Goal: Task Accomplishment & Management: Manage account settings

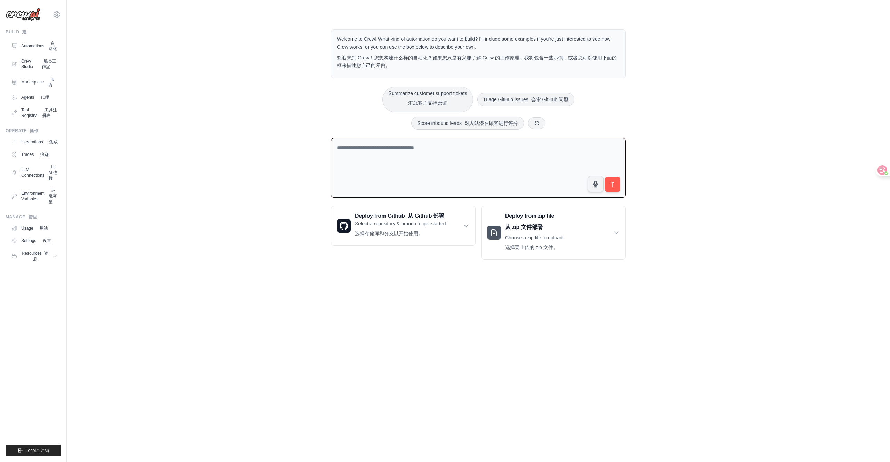
click at [691, 365] on body "ldsthtech@gmail.com Settings Build 建 Automations 自动化 Crew Studio 船员工作室" at bounding box center [445, 231] width 890 height 462
click at [33, 233] on link "Usage 用法" at bounding box center [35, 227] width 52 height 11
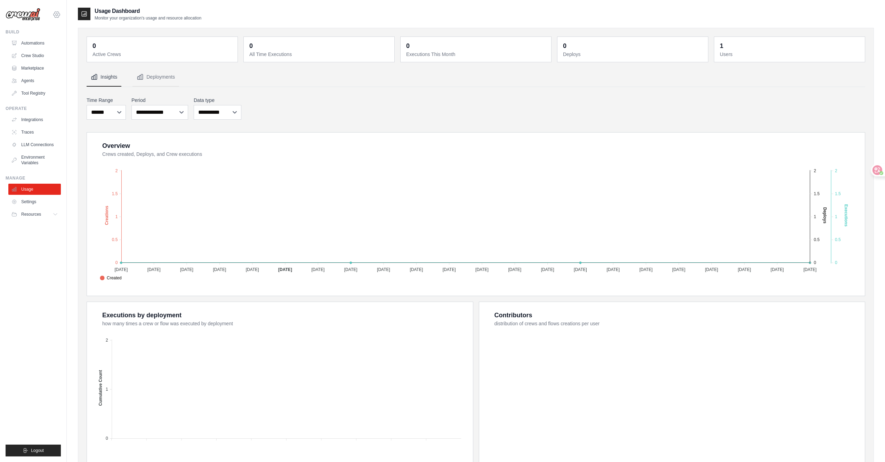
click at [56, 10] on icon at bounding box center [56, 14] width 8 height 8
click at [53, 46] on link "Settings" at bounding box center [56, 47] width 61 height 13
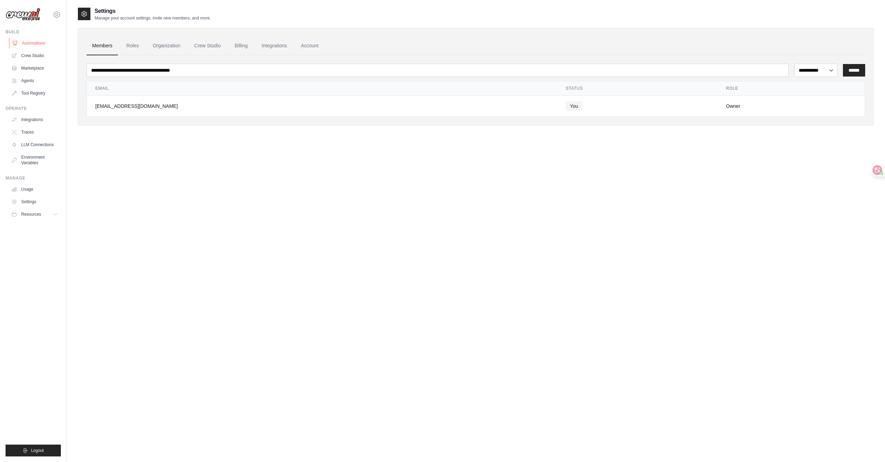
click at [25, 41] on link "Automations" at bounding box center [35, 43] width 52 height 11
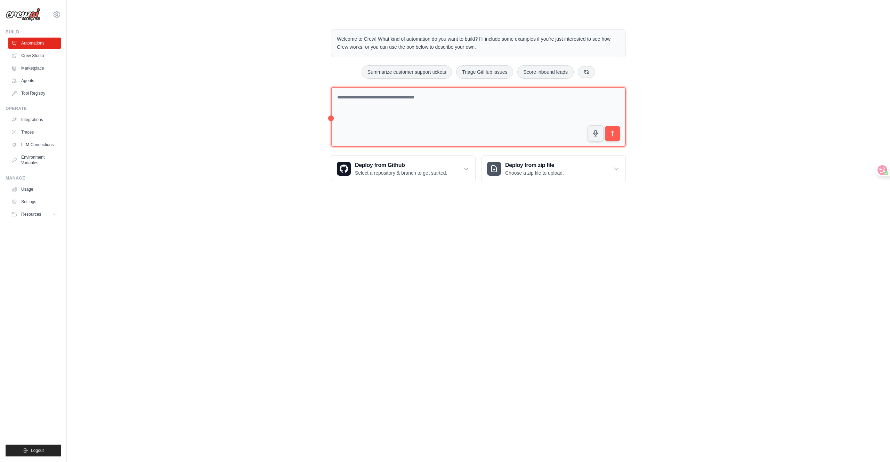
click at [370, 101] on textarea at bounding box center [478, 117] width 295 height 60
click at [879, 170] on icon at bounding box center [877, 170] width 6 height 6
click at [878, 172] on icon at bounding box center [877, 170] width 7 height 7
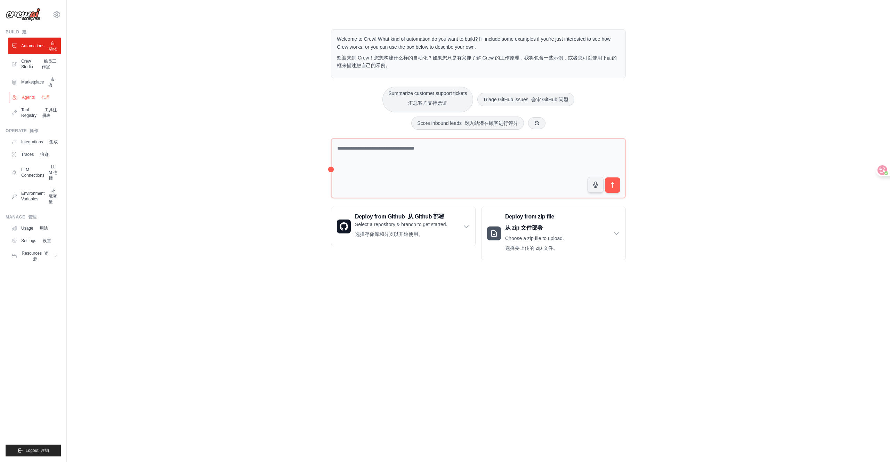
click at [33, 99] on link "Agents 代理" at bounding box center [35, 97] width 52 height 11
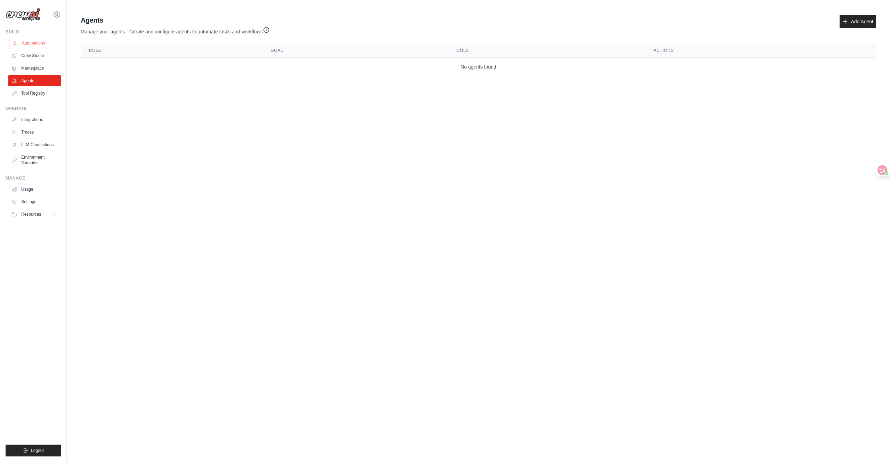
click at [25, 43] on link "Automations" at bounding box center [35, 43] width 52 height 11
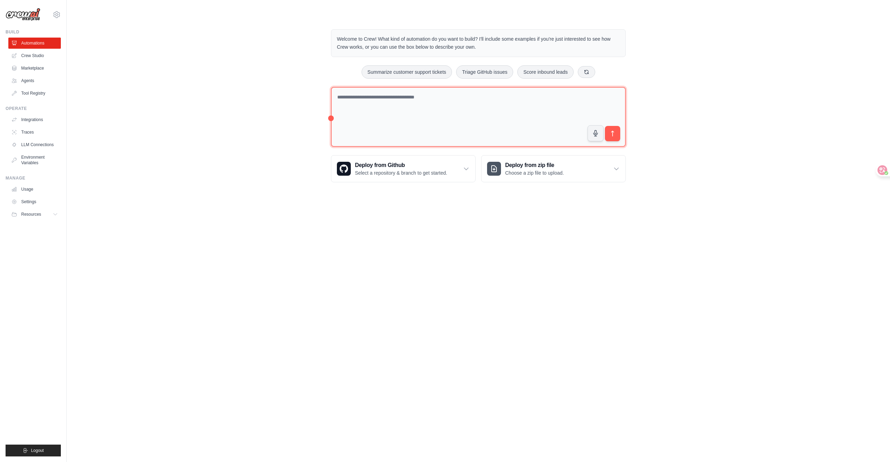
click at [471, 99] on textarea at bounding box center [478, 117] width 295 height 60
click at [880, 170] on icon at bounding box center [877, 170] width 7 height 7
click at [882, 168] on div at bounding box center [880, 170] width 19 height 13
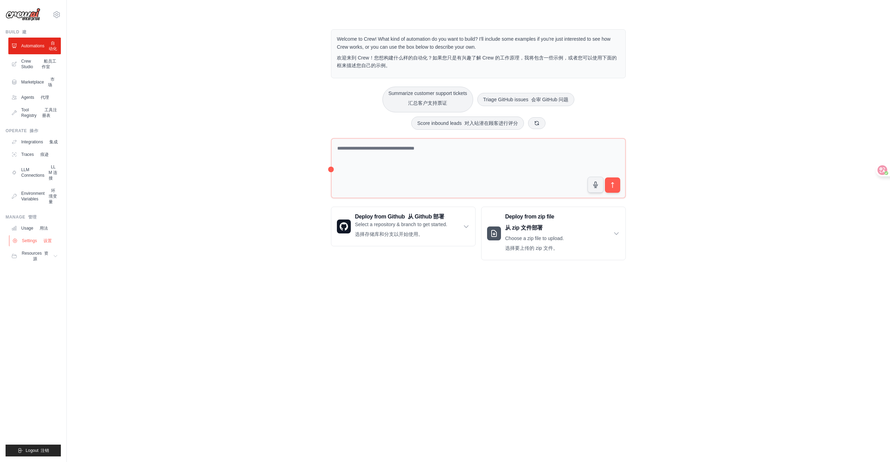
click at [32, 246] on link "Settings 设置" at bounding box center [35, 240] width 52 height 11
click at [35, 246] on link "Settings 设置" at bounding box center [35, 240] width 52 height 11
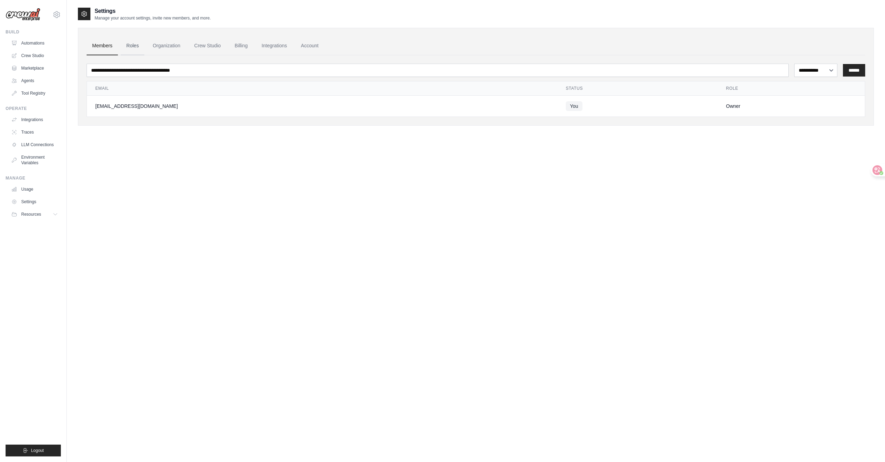
click at [130, 46] on link "Roles" at bounding box center [133, 46] width 24 height 19
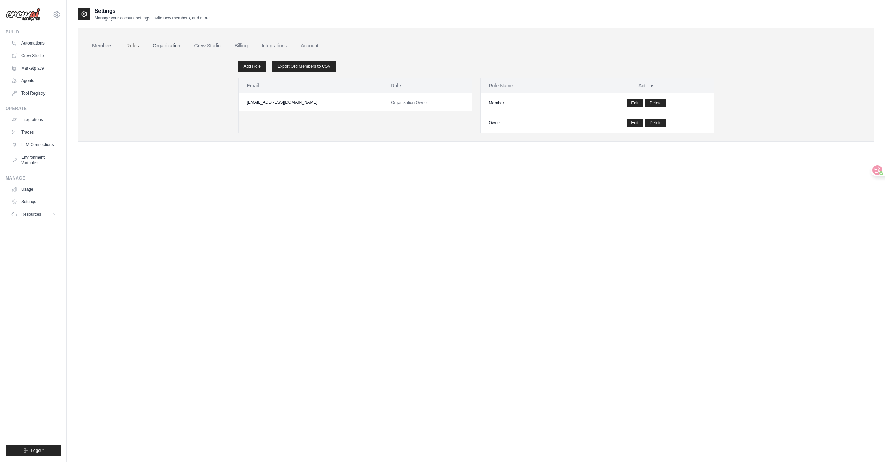
click at [167, 45] on link "Organization" at bounding box center [166, 46] width 39 height 19
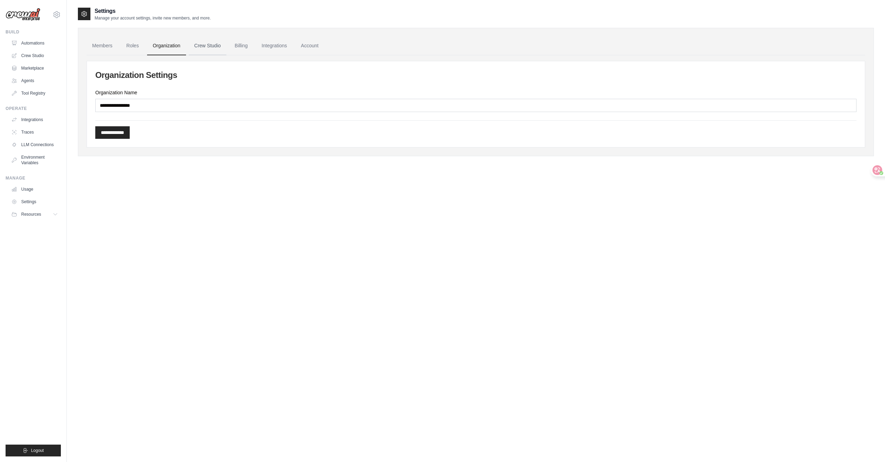
click at [214, 45] on link "Crew Studio" at bounding box center [208, 46] width 38 height 19
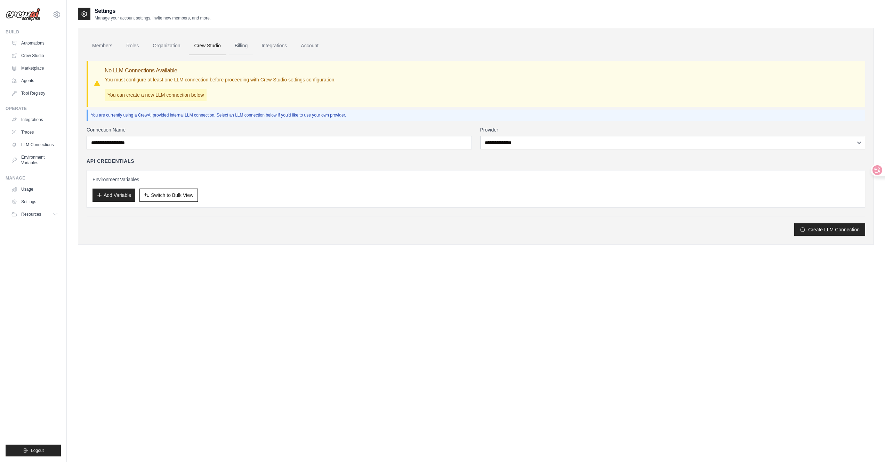
click at [243, 47] on link "Billing" at bounding box center [241, 46] width 24 height 19
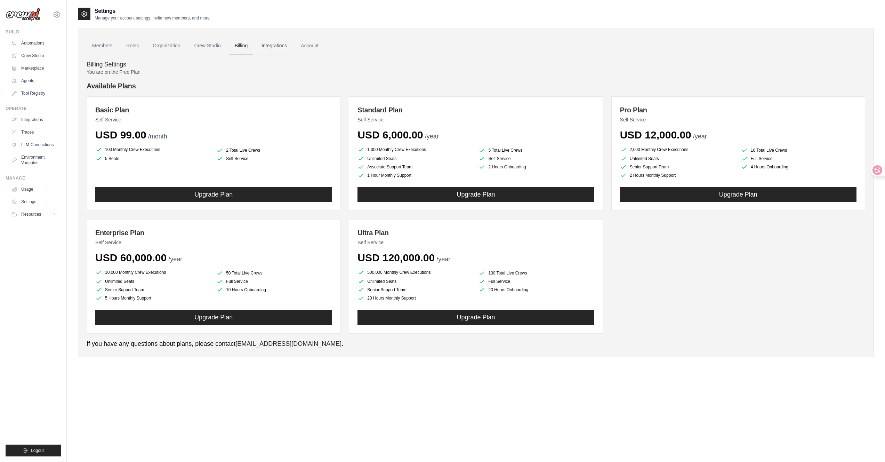
click at [273, 47] on link "Integrations" at bounding box center [274, 46] width 37 height 19
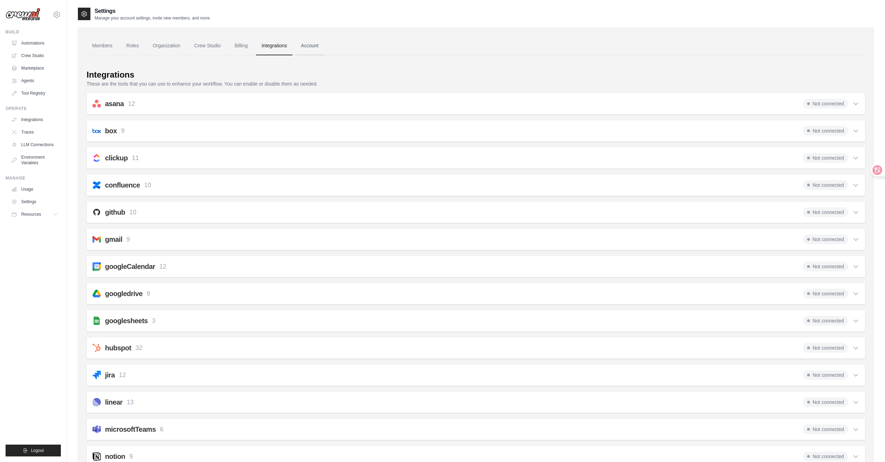
click at [321, 47] on link "Account" at bounding box center [309, 46] width 29 height 19
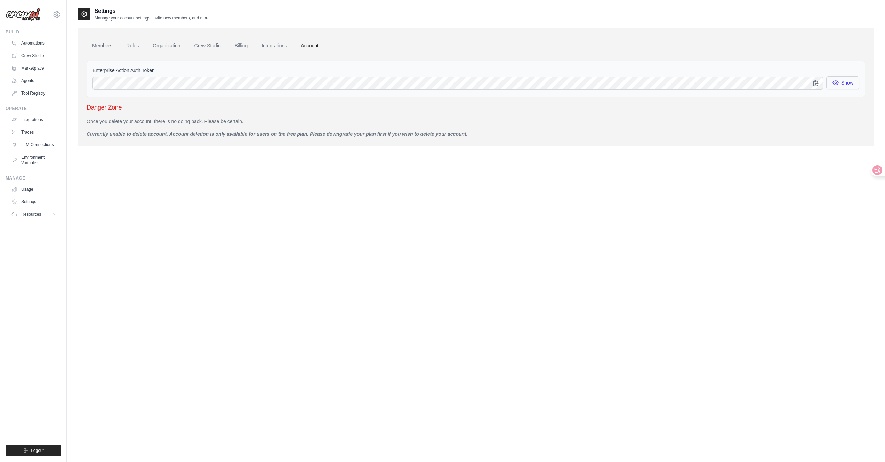
click at [847, 83] on button "Show" at bounding box center [842, 82] width 33 height 13
click at [453, 266] on div "Settings Manage your account settings, invite new members, and more. Members Ro…" at bounding box center [476, 238] width 796 height 462
click at [101, 49] on link "Members" at bounding box center [102, 46] width 31 height 19
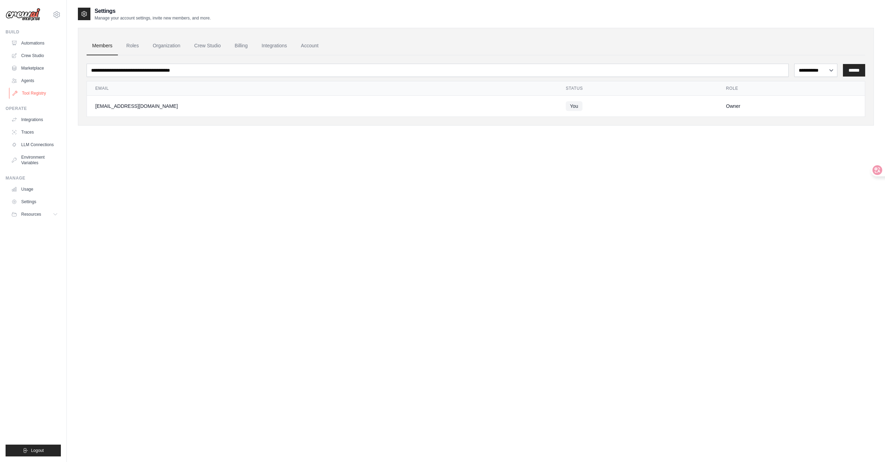
click at [29, 94] on link "Tool Registry" at bounding box center [35, 93] width 52 height 11
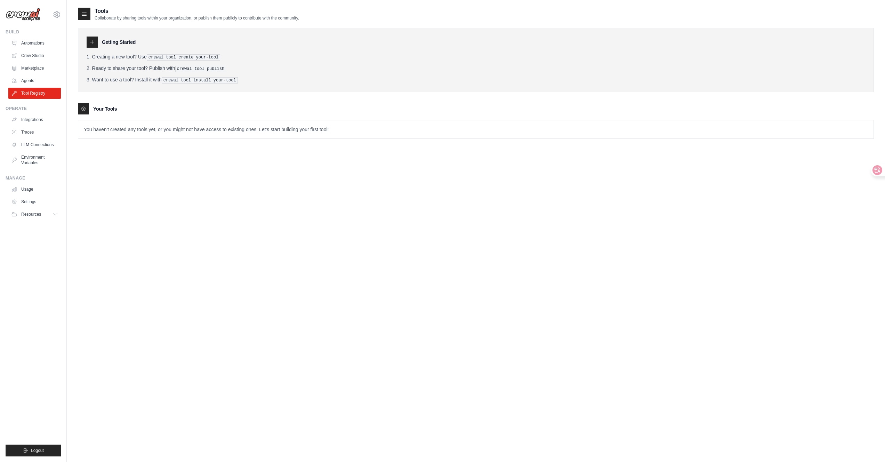
click at [93, 43] on icon at bounding box center [92, 42] width 6 height 6
